Goal: Transaction & Acquisition: Purchase product/service

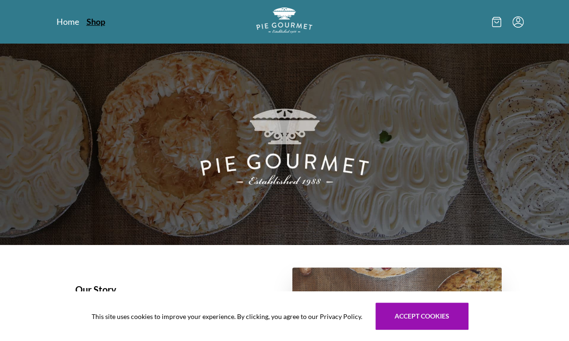
click at [91, 22] on link "Shop" at bounding box center [96, 21] width 19 height 11
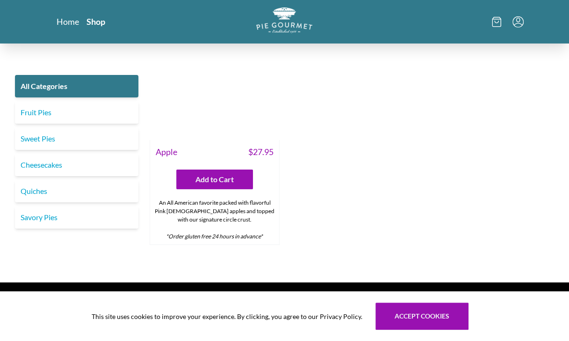
scroll to position [2941, 0]
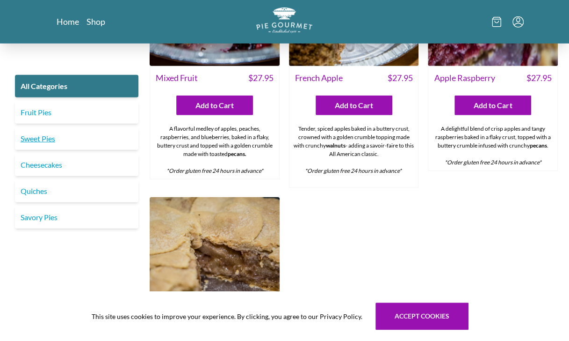
click at [43, 138] on link "Sweet Pies" at bounding box center [77, 138] width 124 height 22
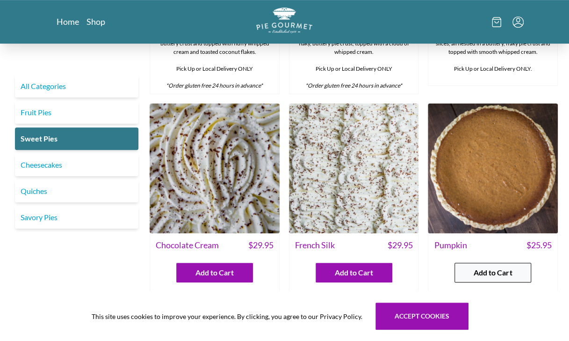
scroll to position [281, 0]
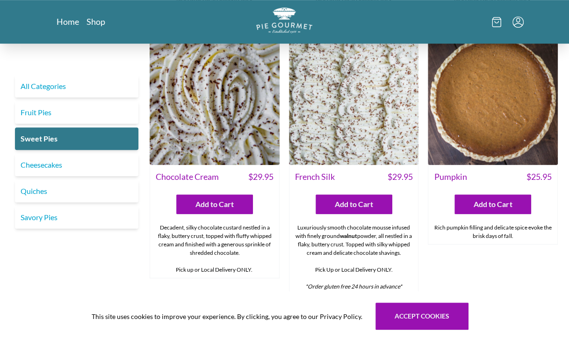
click at [204, 155] on img at bounding box center [215, 100] width 130 height 130
